Goal: Navigation & Orientation: Find specific page/section

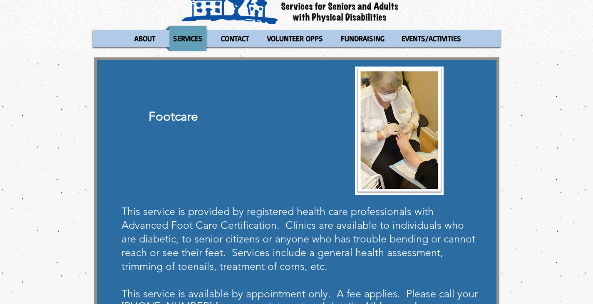
scroll to position [20, 0]
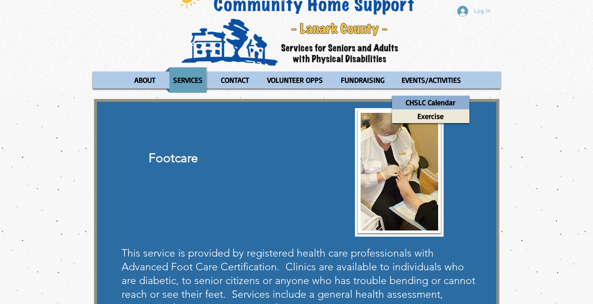
click at [435, 102] on p "CHSLC Calendar" at bounding box center [430, 103] width 57 height 14
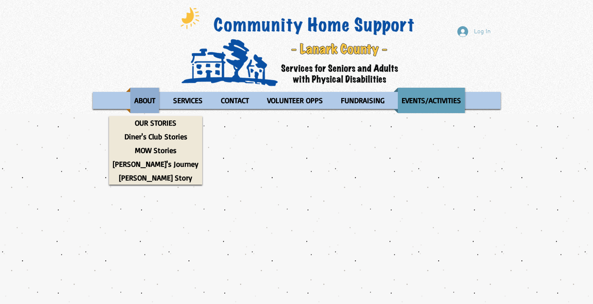
click at [142, 102] on p "ABOUT" at bounding box center [145, 100] width 28 height 25
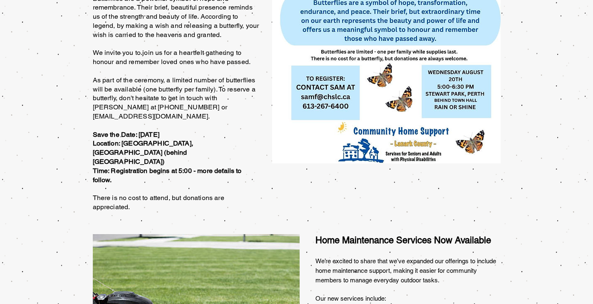
scroll to position [72, 0]
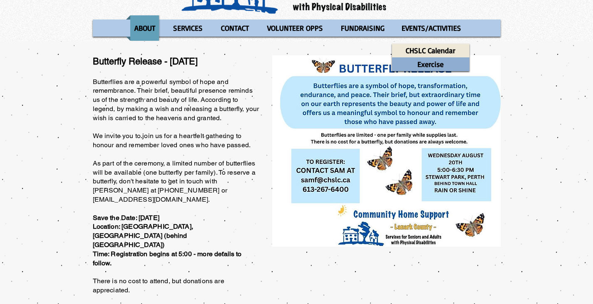
click at [440, 63] on p "Exercise" at bounding box center [430, 64] width 34 height 14
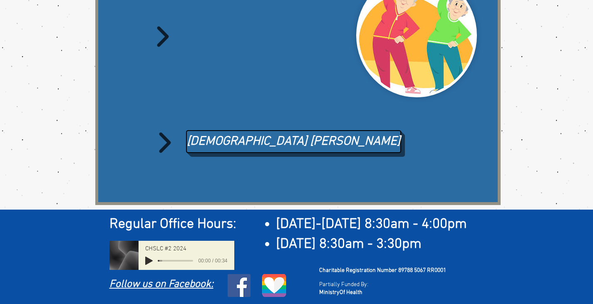
scroll to position [121, 0]
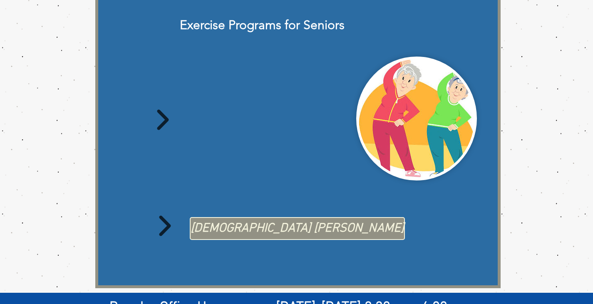
click at [248, 230] on span "Taoist Tai Chi" at bounding box center [296, 228] width 213 height 17
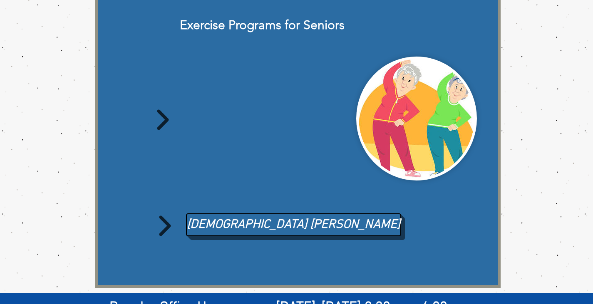
scroll to position [0, 0]
